Goal: Obtain resource: Download file/media

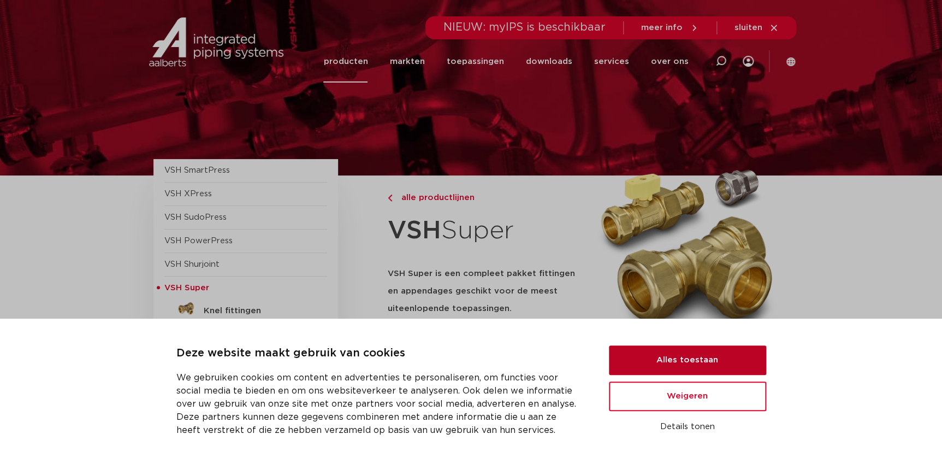
click at [670, 360] on button "Alles toestaan" at bounding box center [687, 359] width 157 height 29
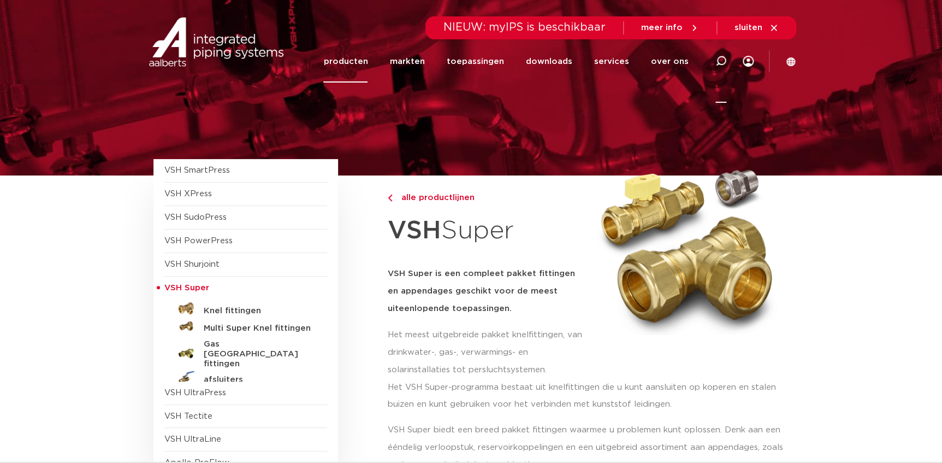
click at [722, 60] on icon at bounding box center [720, 61] width 11 height 11
type input "6671313"
click button "Zoeken" at bounding box center [0, 0] width 0 height 0
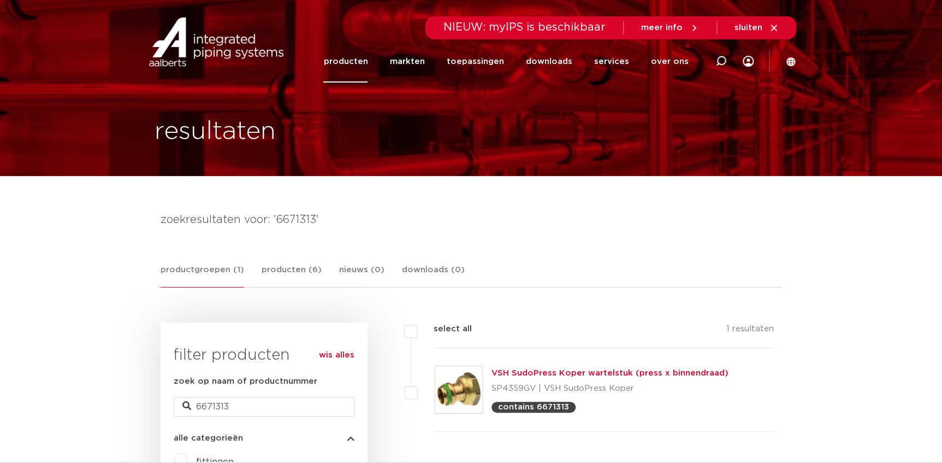
click at [593, 371] on link "VSH SudoPress Koper wartelstuk (press x binnendraad)" at bounding box center [609, 373] width 237 height 8
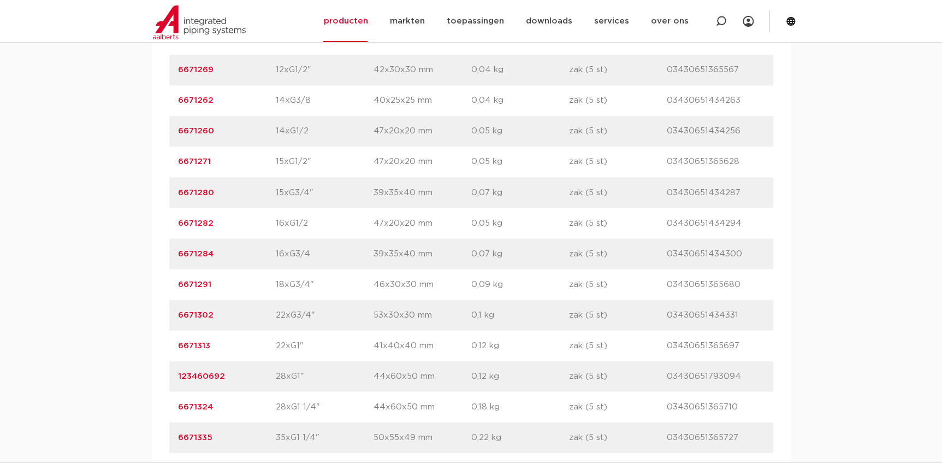
scroll to position [893, 0]
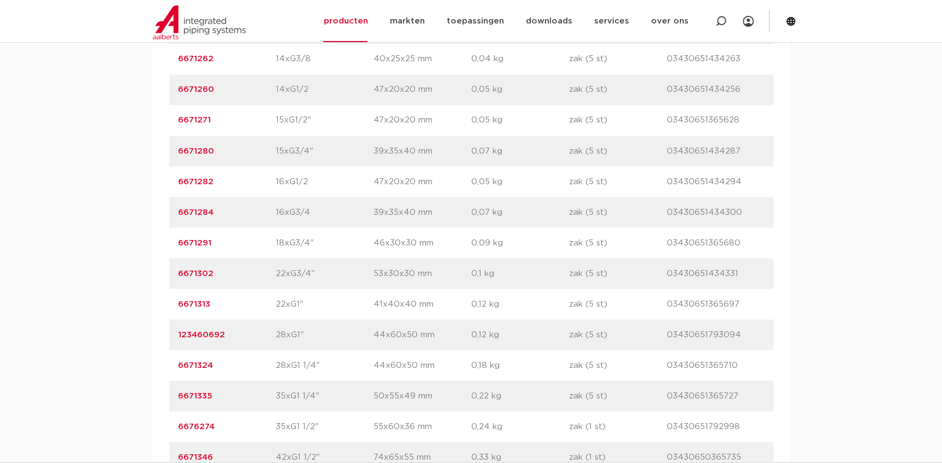
click at [200, 306] on link "6671313" at bounding box center [194, 303] width 32 height 8
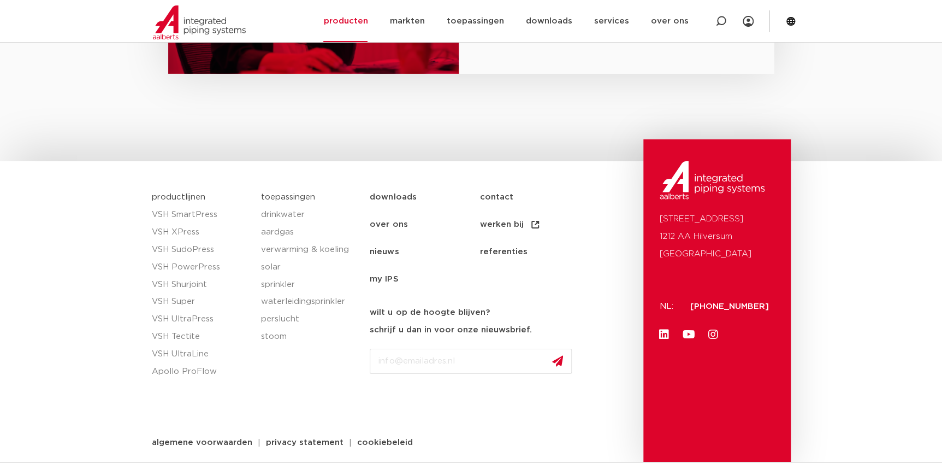
scroll to position [1739, 0]
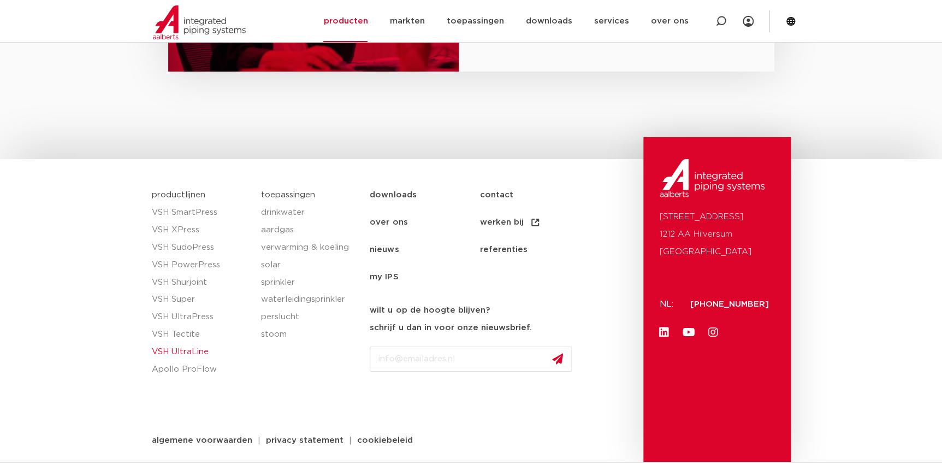
click at [204, 351] on link "VSH UltraLine" at bounding box center [201, 351] width 98 height 17
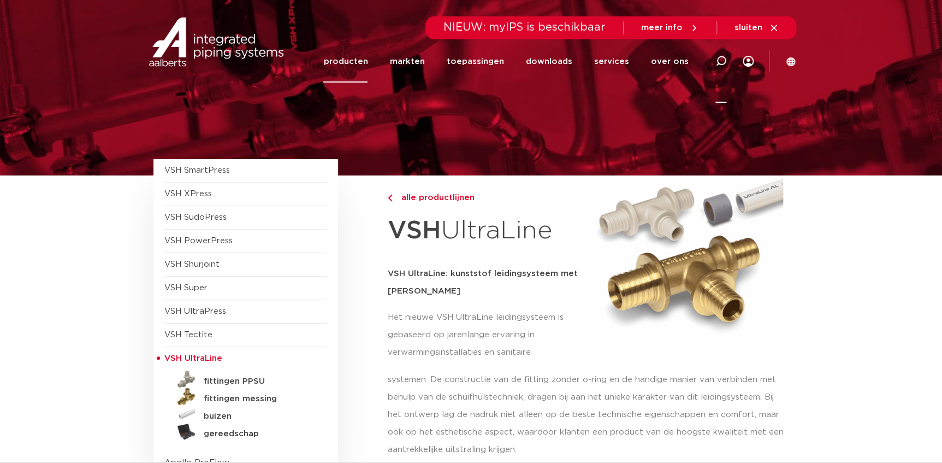
click at [721, 61] on icon at bounding box center [720, 61] width 11 height 11
type input "ultrapress"
click button "Zoeken" at bounding box center [0, 0] width 0 height 0
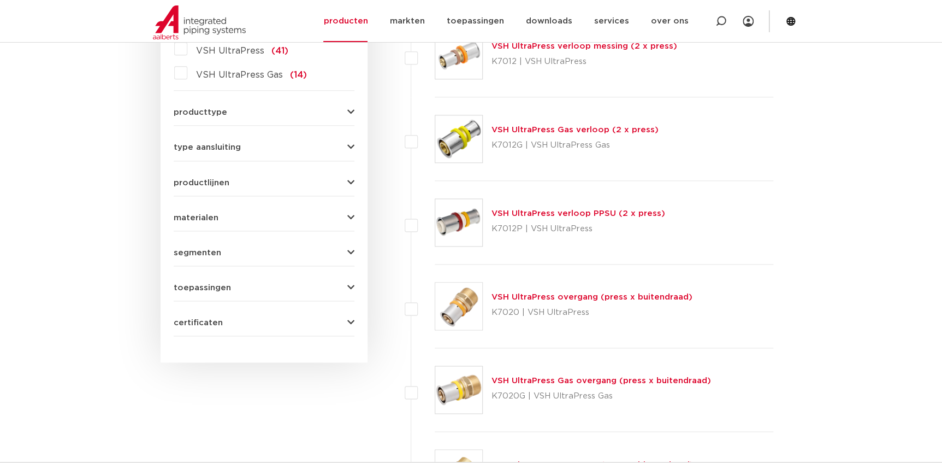
scroll to position [645, 0]
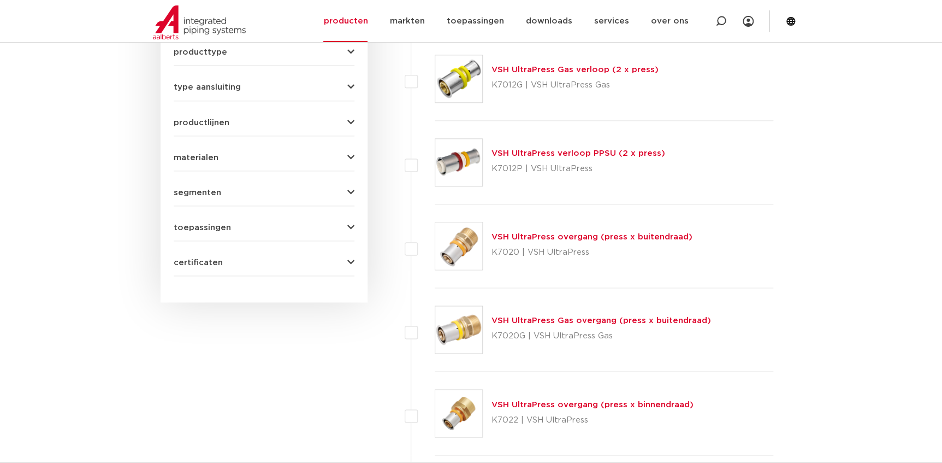
click at [352, 223] on icon "button" at bounding box center [350, 227] width 7 height 8
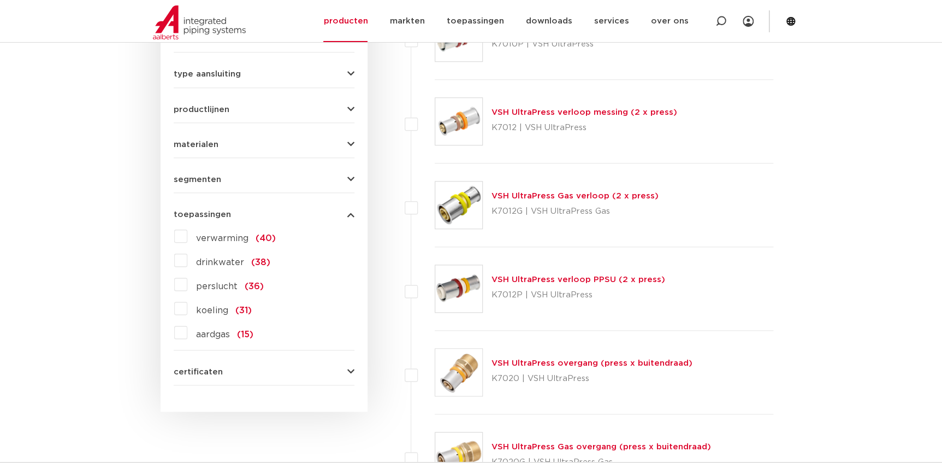
scroll to position [506, 0]
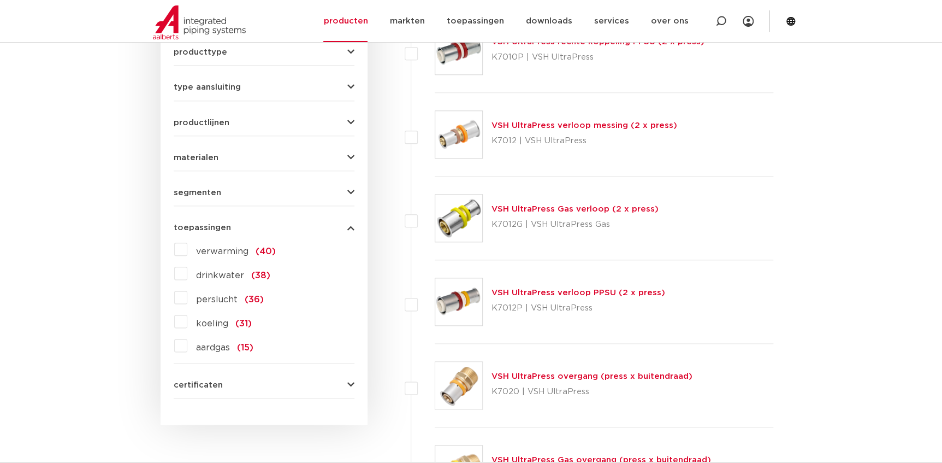
click at [352, 223] on icon "button" at bounding box center [350, 227] width 7 height 8
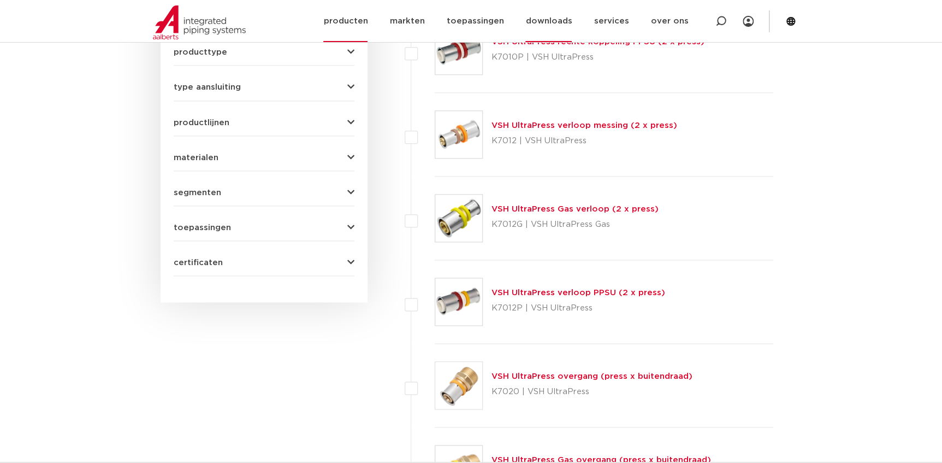
click at [561, 21] on link "downloads" at bounding box center [548, 21] width 46 height 42
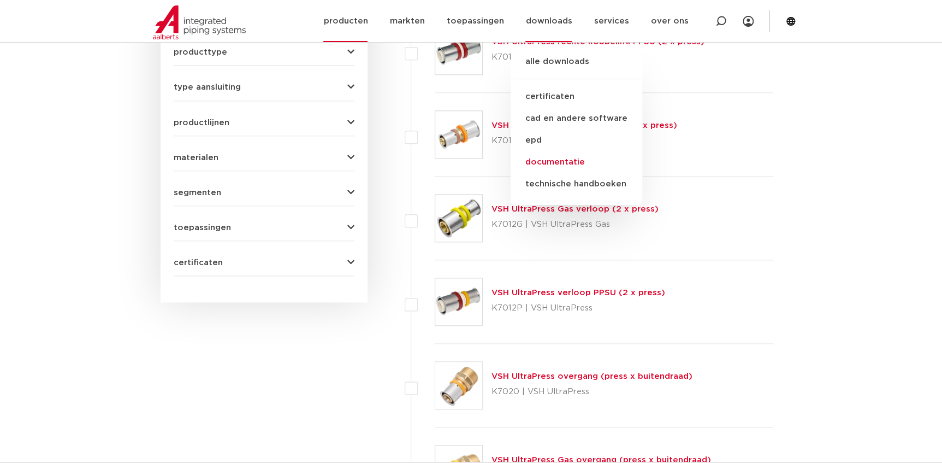
click at [565, 159] on link "documentatie" at bounding box center [577, 162] width 132 height 22
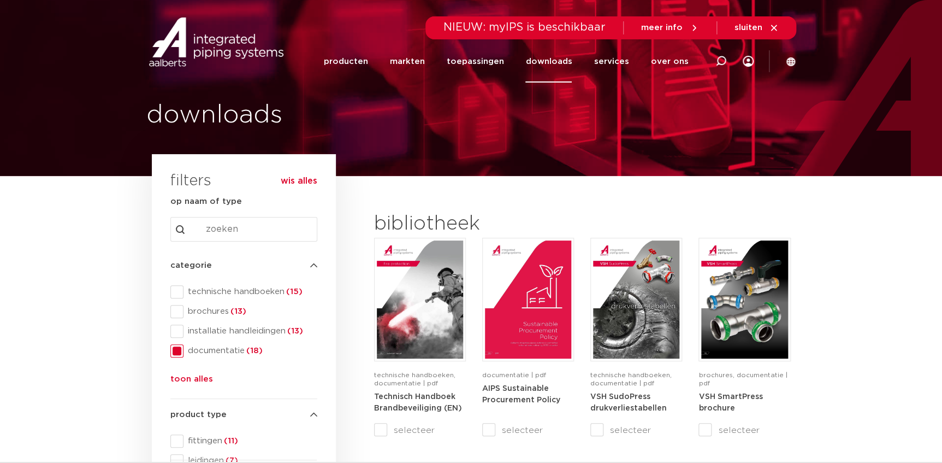
click at [262, 236] on input "Search content" at bounding box center [243, 229] width 147 height 25
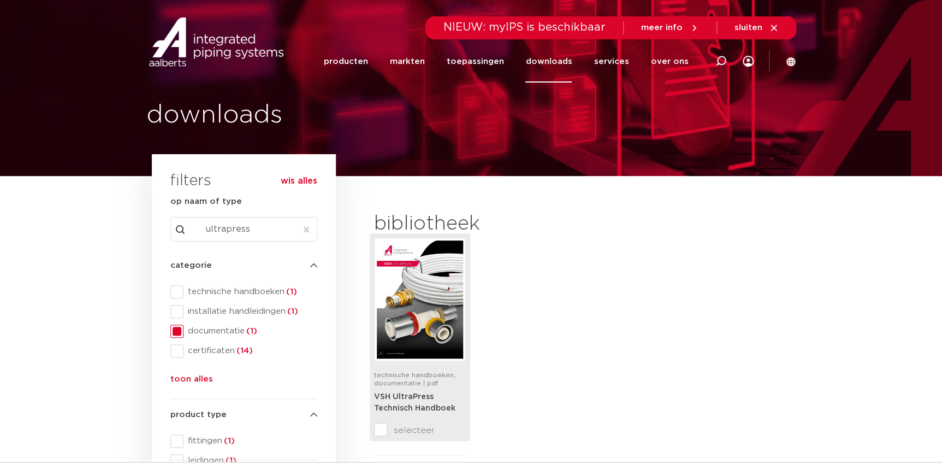
click at [395, 315] on img at bounding box center [420, 299] width 86 height 118
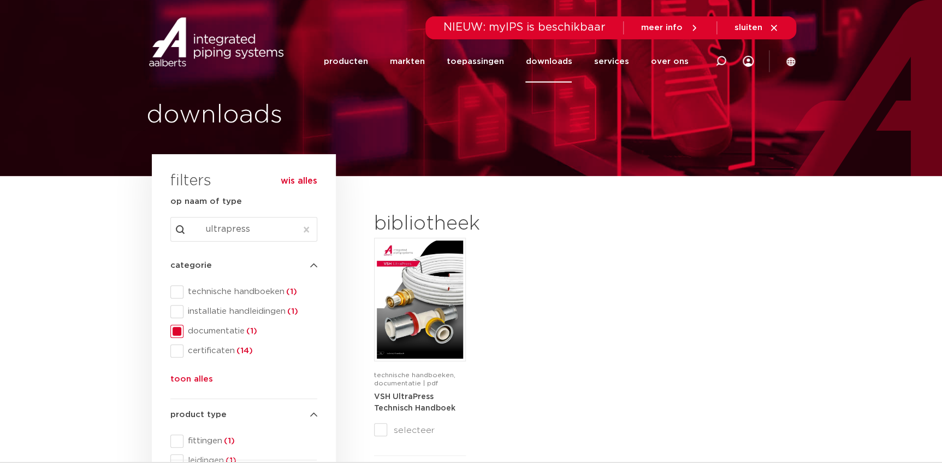
drag, startPoint x: 251, startPoint y: 230, endPoint x: 228, endPoint y: 235, distance: 23.3
click at [228, 235] on input "ultrapress" at bounding box center [243, 229] width 147 height 25
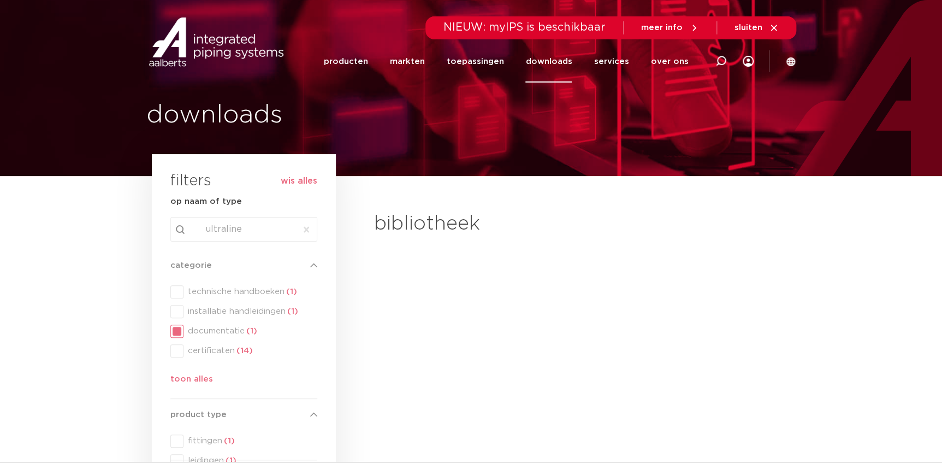
type input "ultraline"
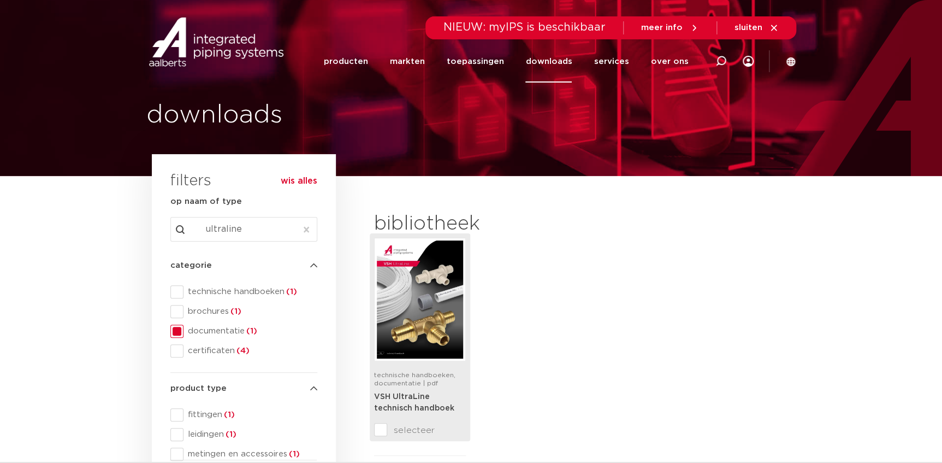
click at [398, 317] on img at bounding box center [420, 299] width 86 height 118
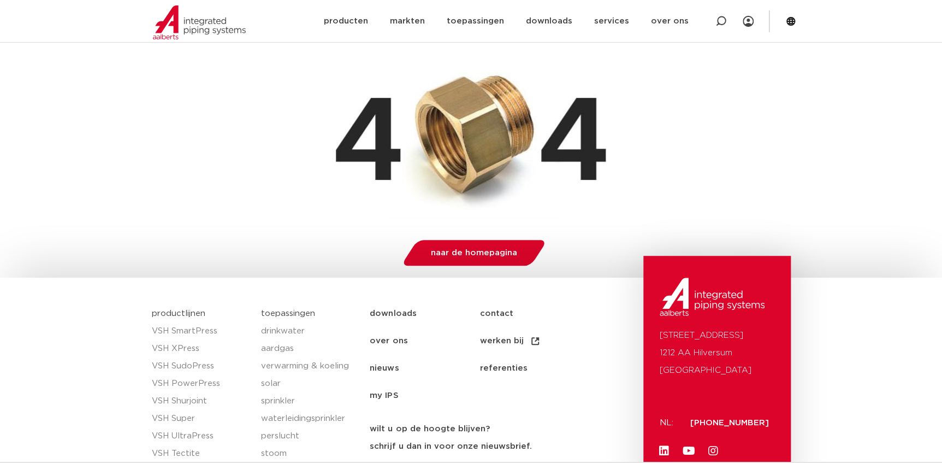
scroll to position [248, 0]
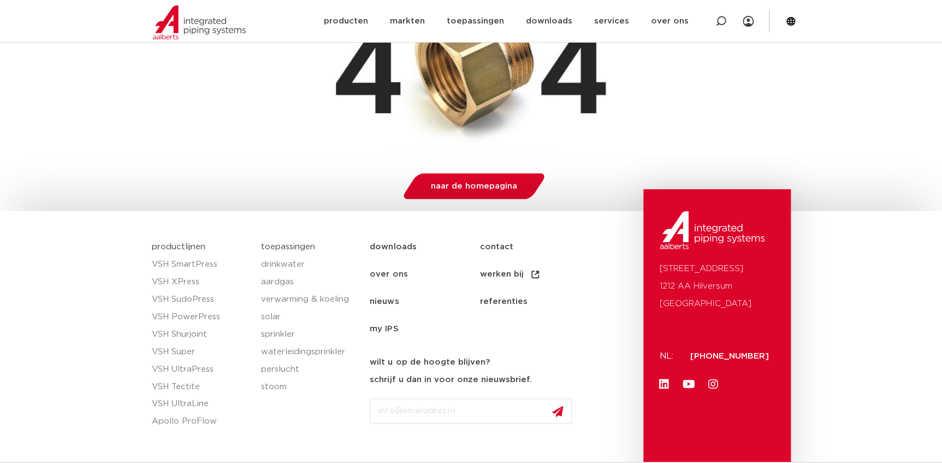
click at [388, 245] on link "downloads" at bounding box center [425, 246] width 110 height 27
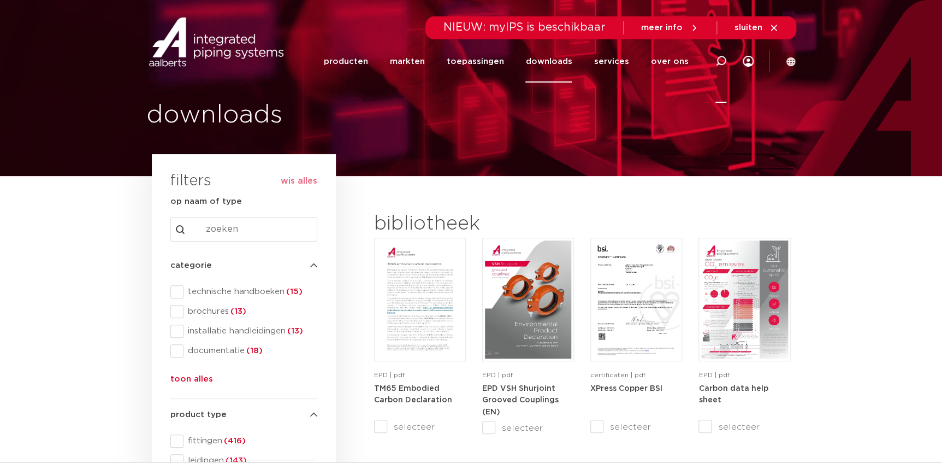
click at [721, 62] on icon at bounding box center [720, 61] width 11 height 11
type input "tool schedule"
click button "Zoeken" at bounding box center [0, 0] width 0 height 0
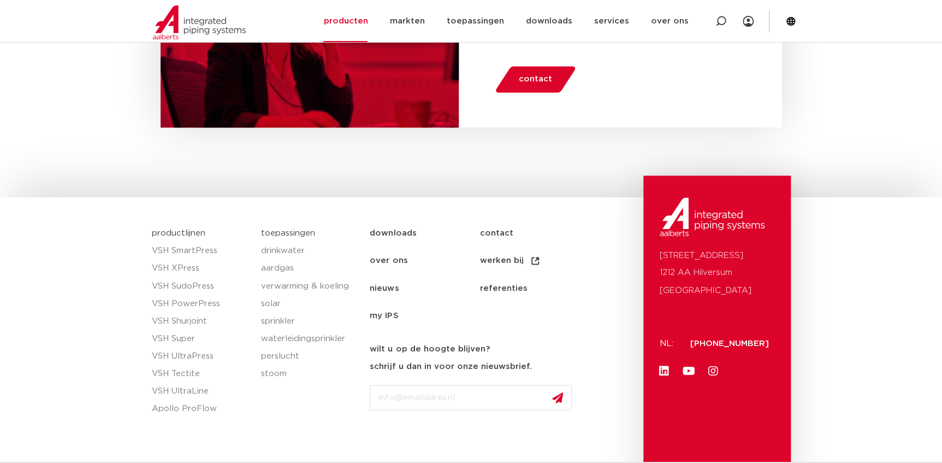
scroll to position [754, 0]
